Goal: Task Accomplishment & Management: Use online tool/utility

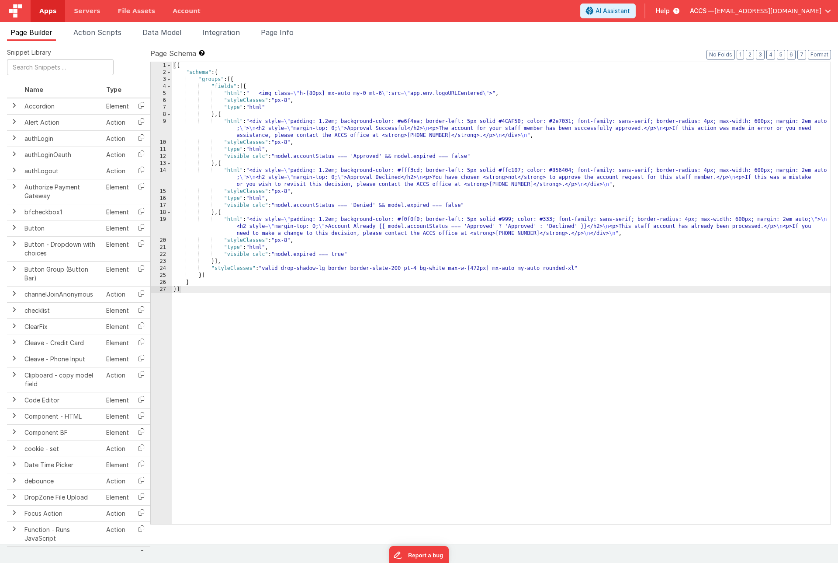
click at [39, 17] on link "Apps" at bounding box center [48, 11] width 35 height 22
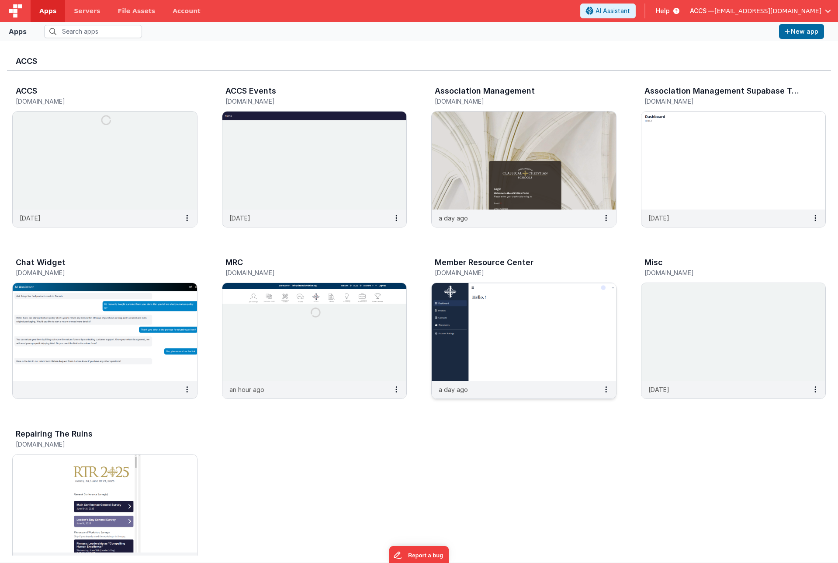
click at [481, 322] on img at bounding box center [524, 332] width 184 height 98
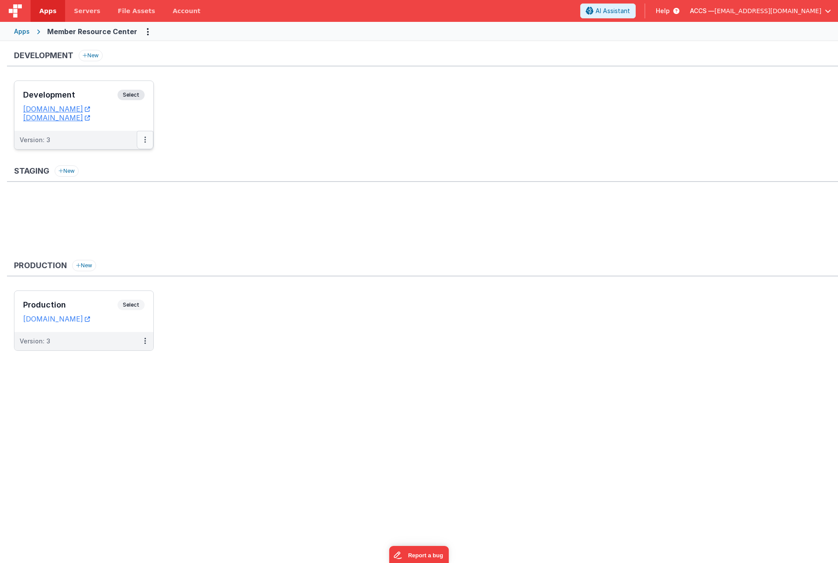
click at [144, 139] on icon at bounding box center [145, 139] width 2 height 0
click at [131, 156] on link "Edit" at bounding box center [115, 160] width 77 height 16
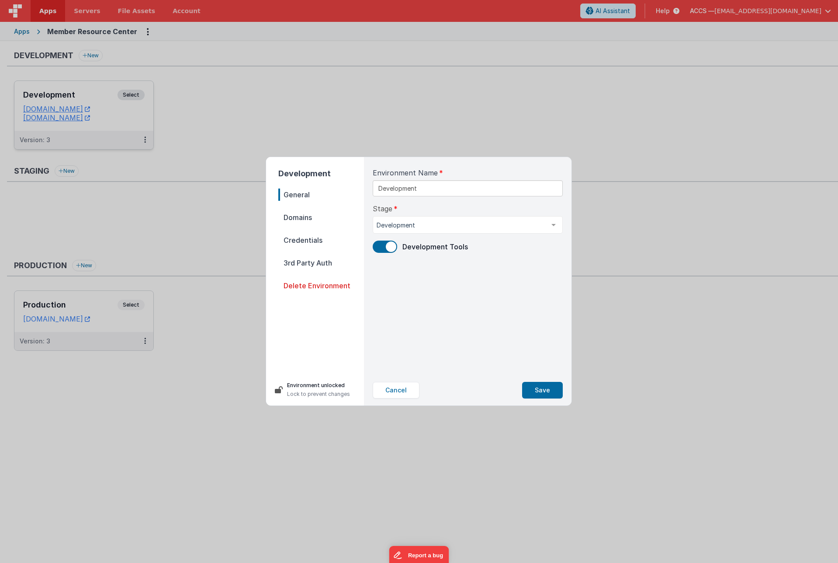
click at [323, 267] on span "3rd Party Auth" at bounding box center [321, 263] width 86 height 12
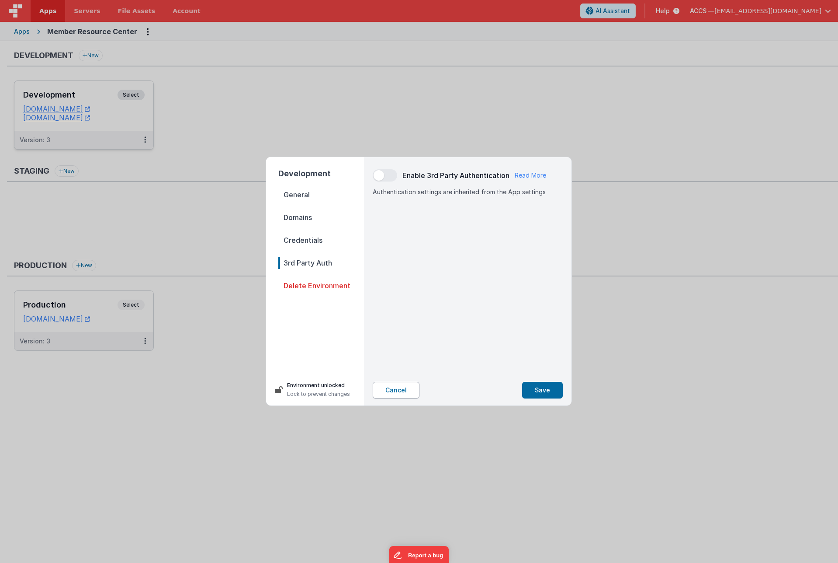
click at [399, 392] on button "Cancel" at bounding box center [396, 390] width 47 height 17
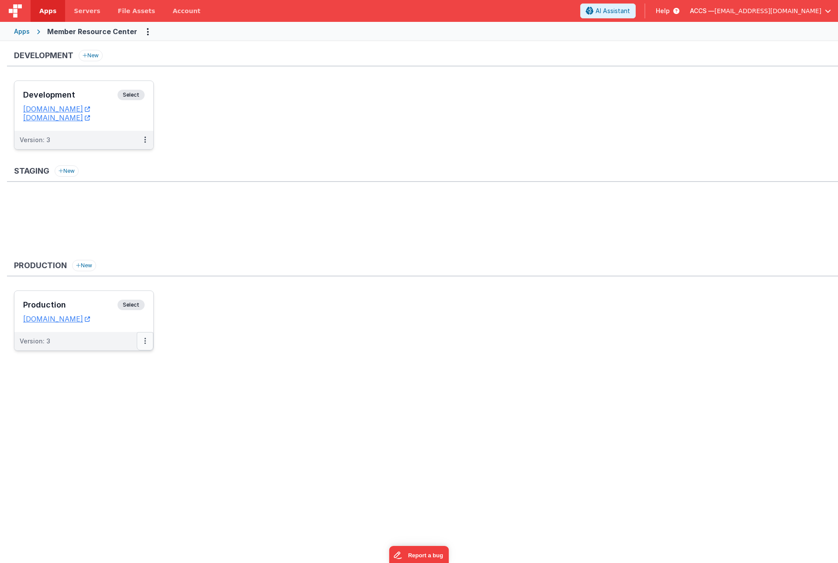
click at [143, 343] on button at bounding box center [145, 341] width 17 height 18
click at [129, 362] on link "Edit" at bounding box center [115, 361] width 77 height 16
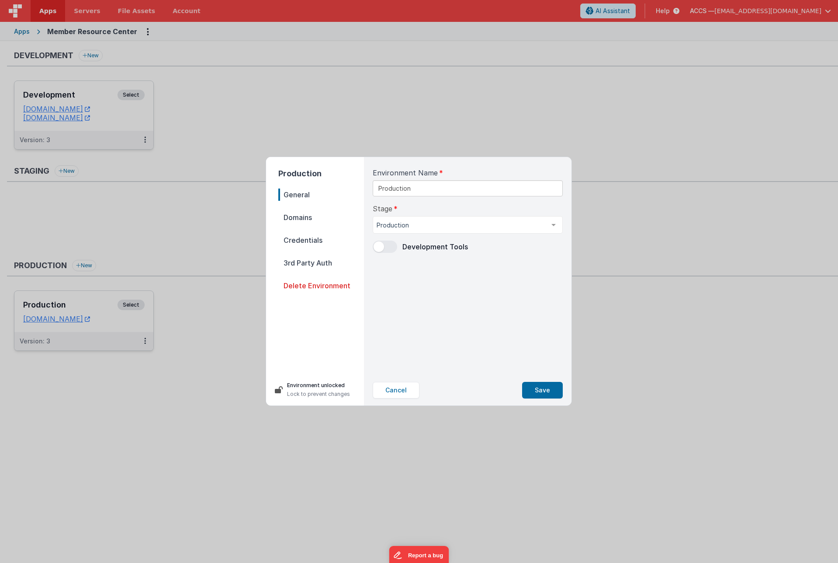
click at [325, 260] on span "3rd Party Auth" at bounding box center [321, 263] width 86 height 12
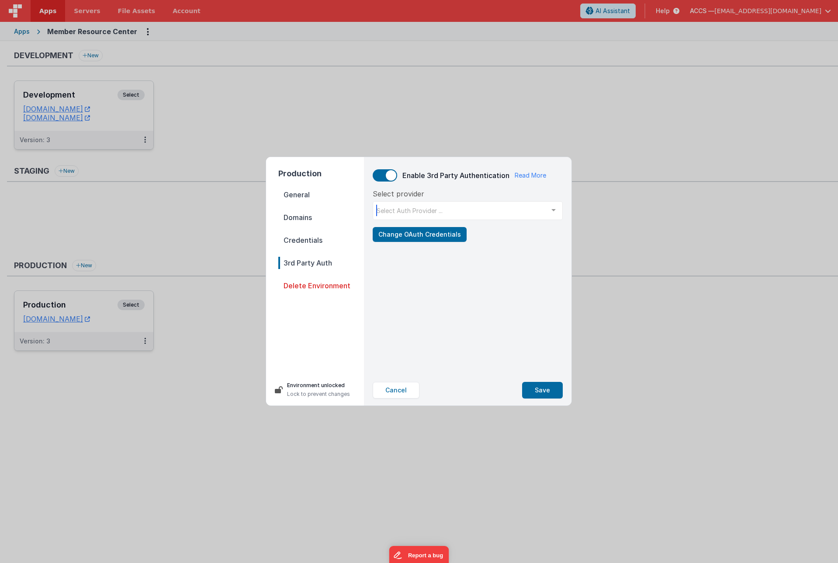
click at [447, 216] on div "Select Auth Provider ..." at bounding box center [468, 210] width 190 height 19
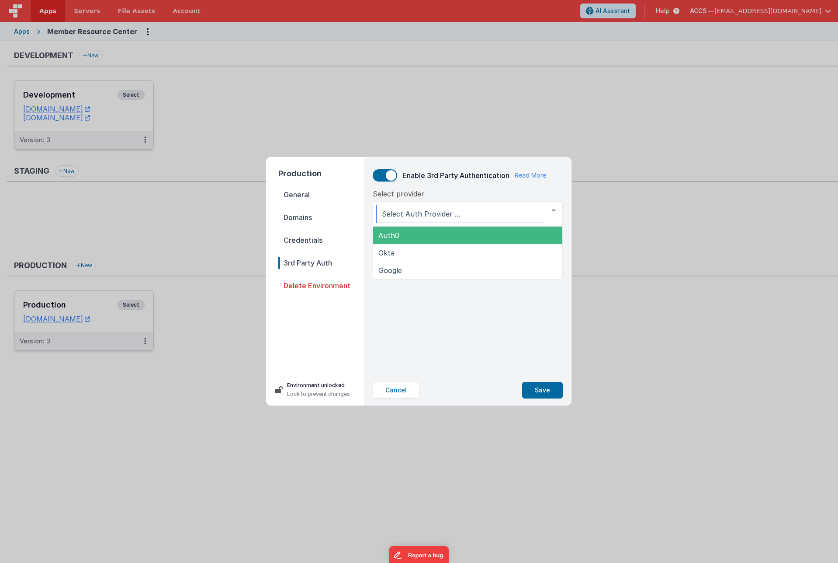
click at [439, 231] on span "Auth0" at bounding box center [467, 234] width 189 height 17
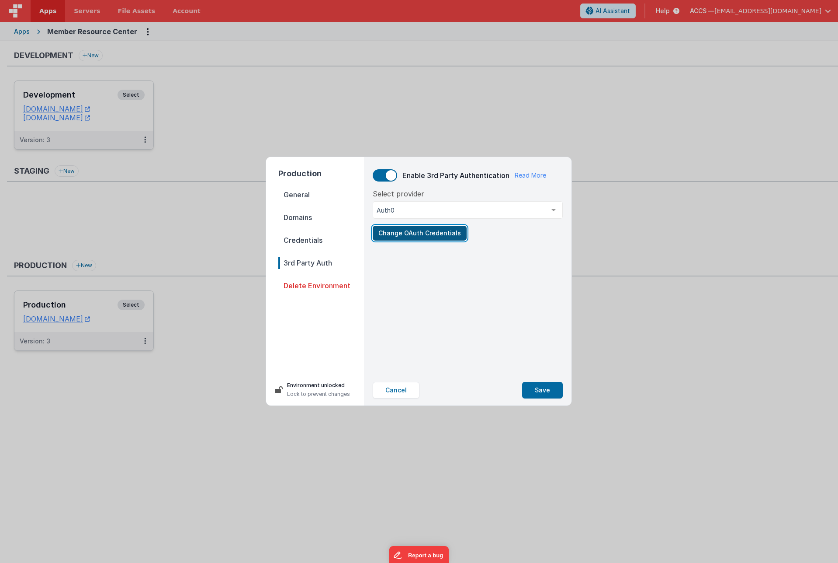
click at [416, 232] on button "Change OAuth Credentials" at bounding box center [420, 233] width 94 height 15
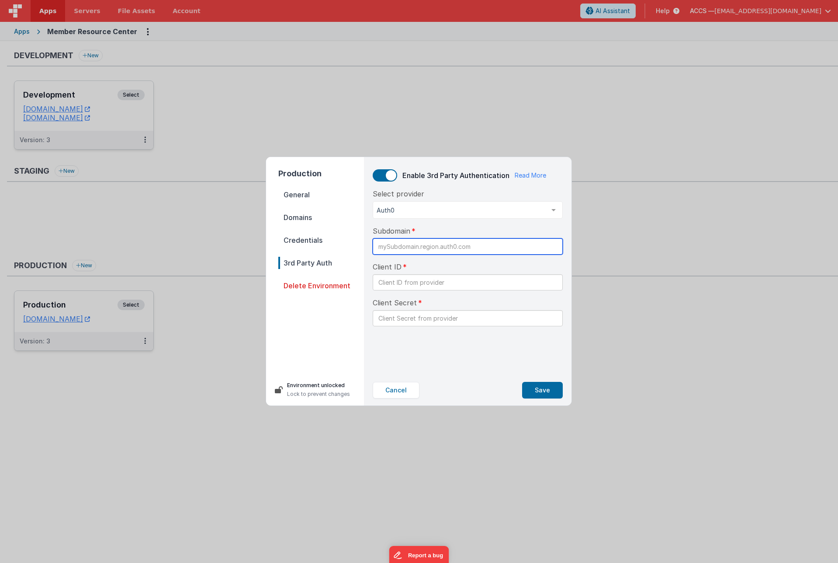
click at [413, 247] on input "text" at bounding box center [468, 246] width 190 height 16
